Goal: Task Accomplishment & Management: Manage account settings

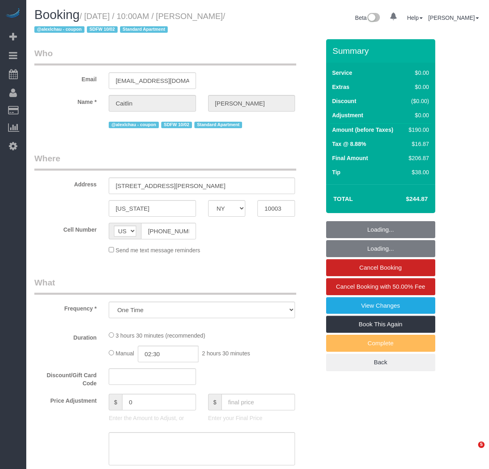
select select "NY"
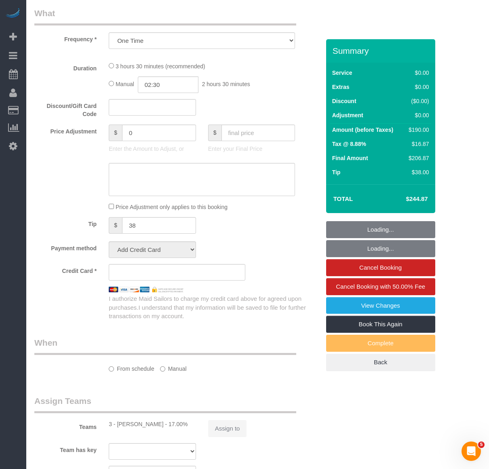
select select "number:58"
select select "number:72"
select select "number:15"
select select "number:5"
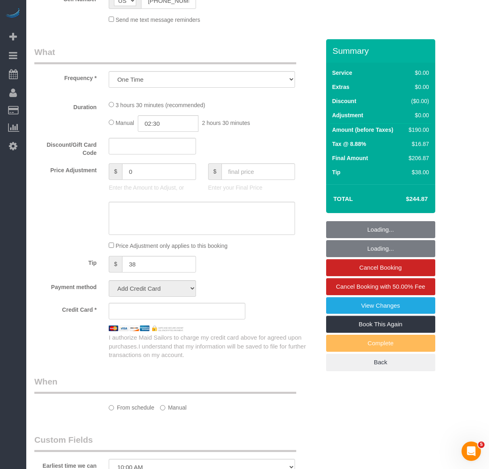
select select "object:978"
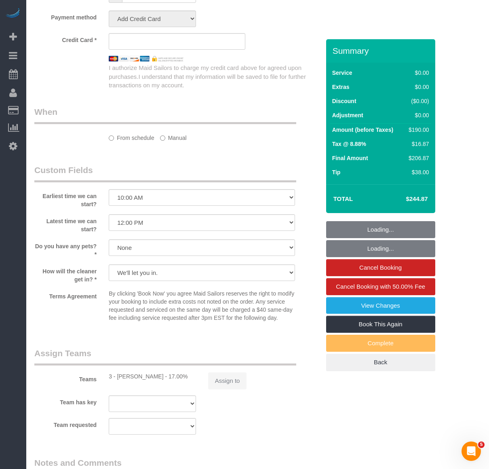
select select "string:stripe-pm_1SDc9W4VGloSiKo7EIirBUDc"
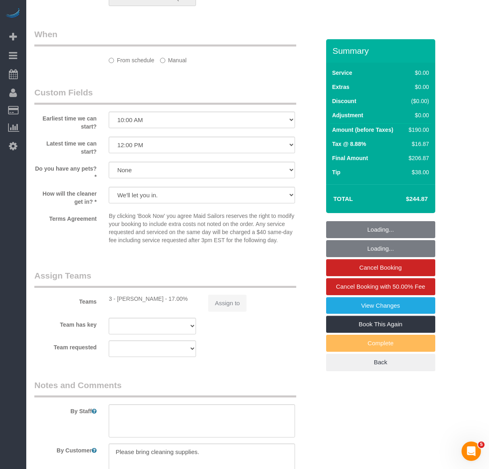
select select "1"
select select "2"
select select "spot1"
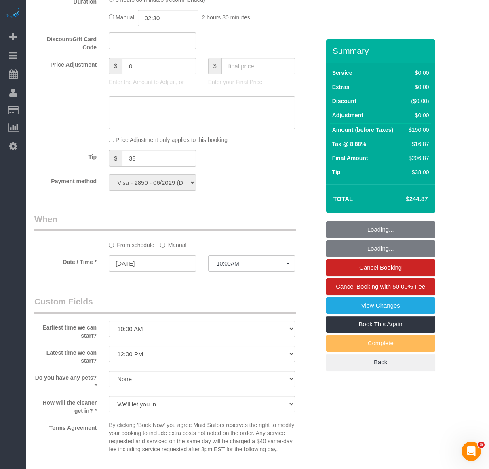
select select "1"
select select "2"
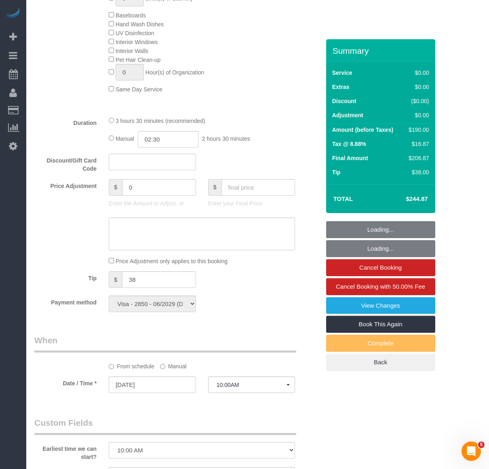
scroll to position [269, 0]
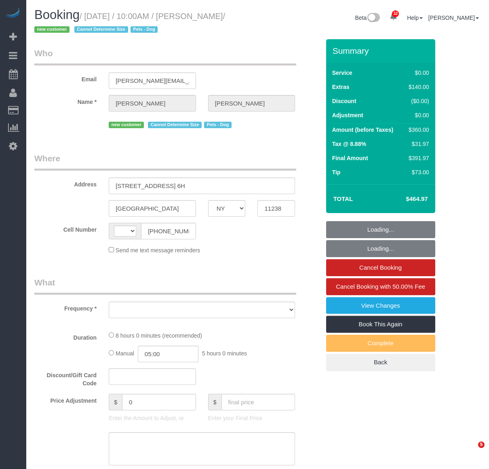
select select "NY"
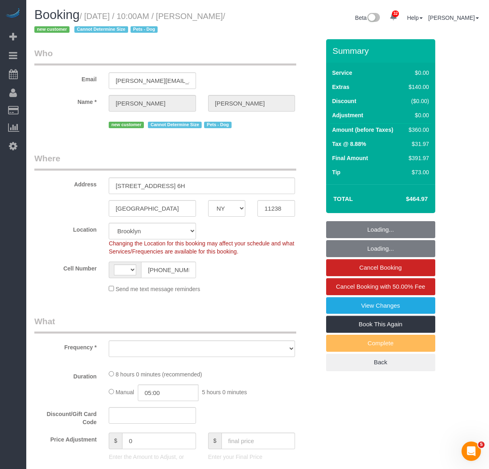
select select "string:US"
select select "object:974"
select select "string:stripe-pm_1SDaYt4VGloSiKo7ydOHULQT"
select select "number:56"
select select "number:72"
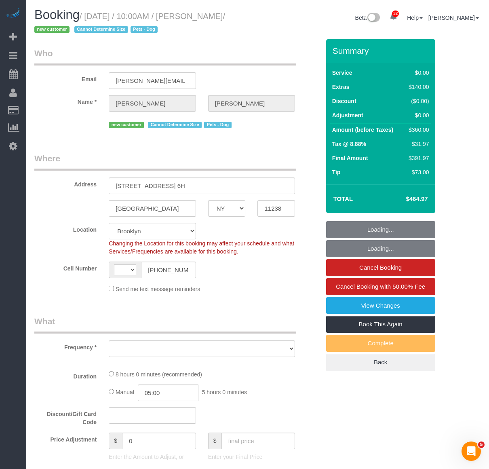
select select "number:13"
select select "number:6"
select select "2"
select select "spot1"
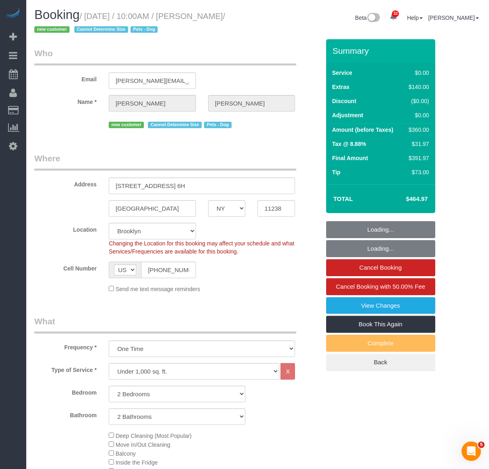
select select "2"
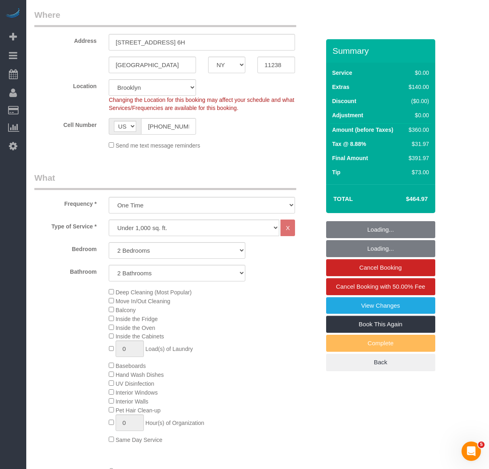
select select "object:1470"
